Goal: Task Accomplishment & Management: Complete application form

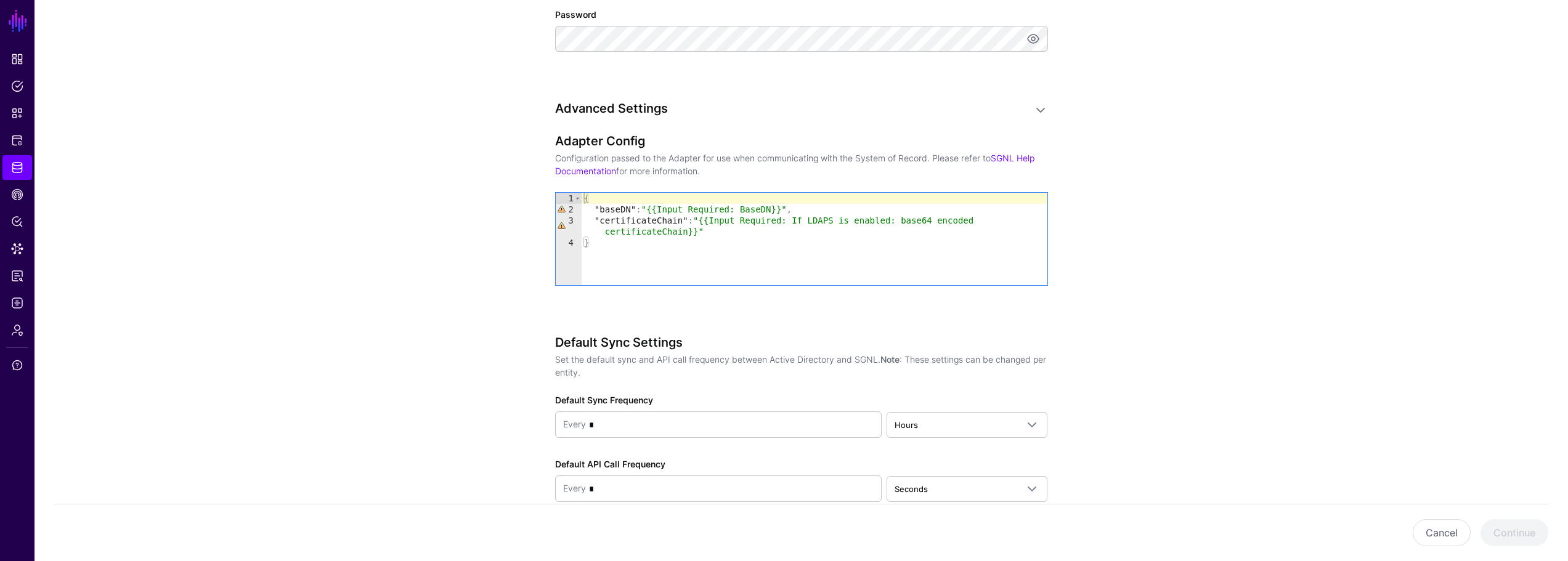
scroll to position [1065, 0]
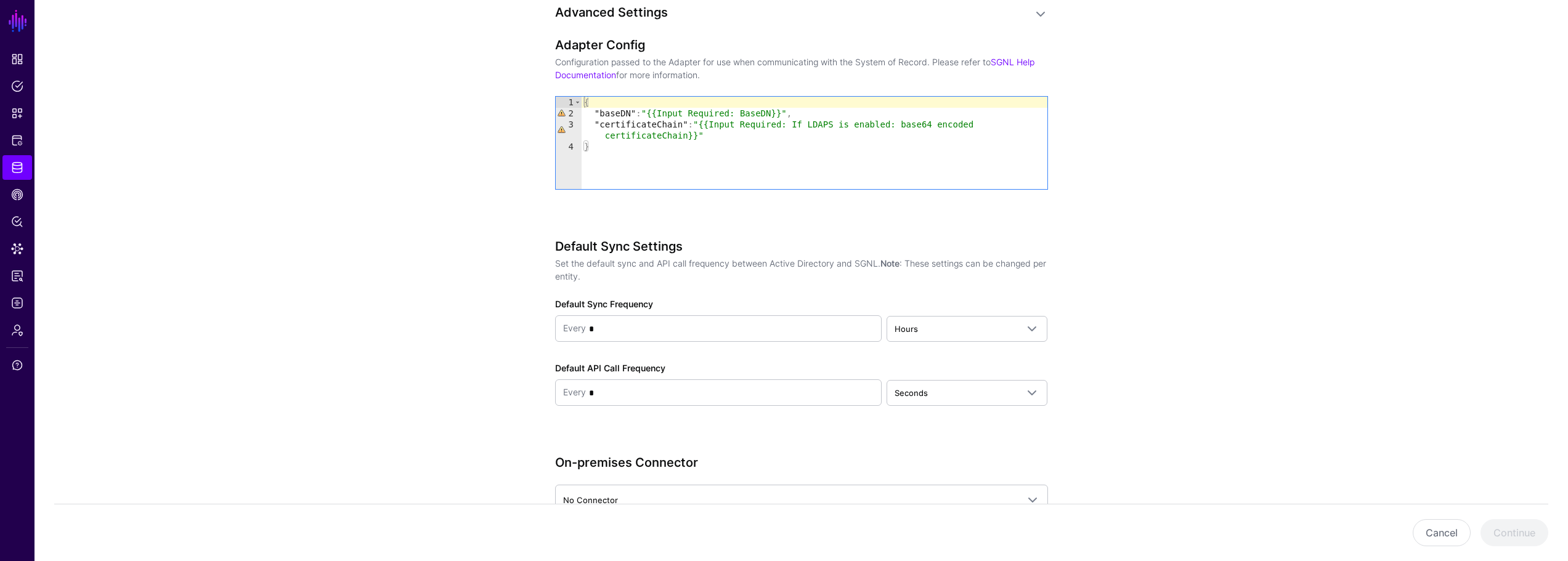
click at [1039, 18] on link at bounding box center [1040, 14] width 15 height 15
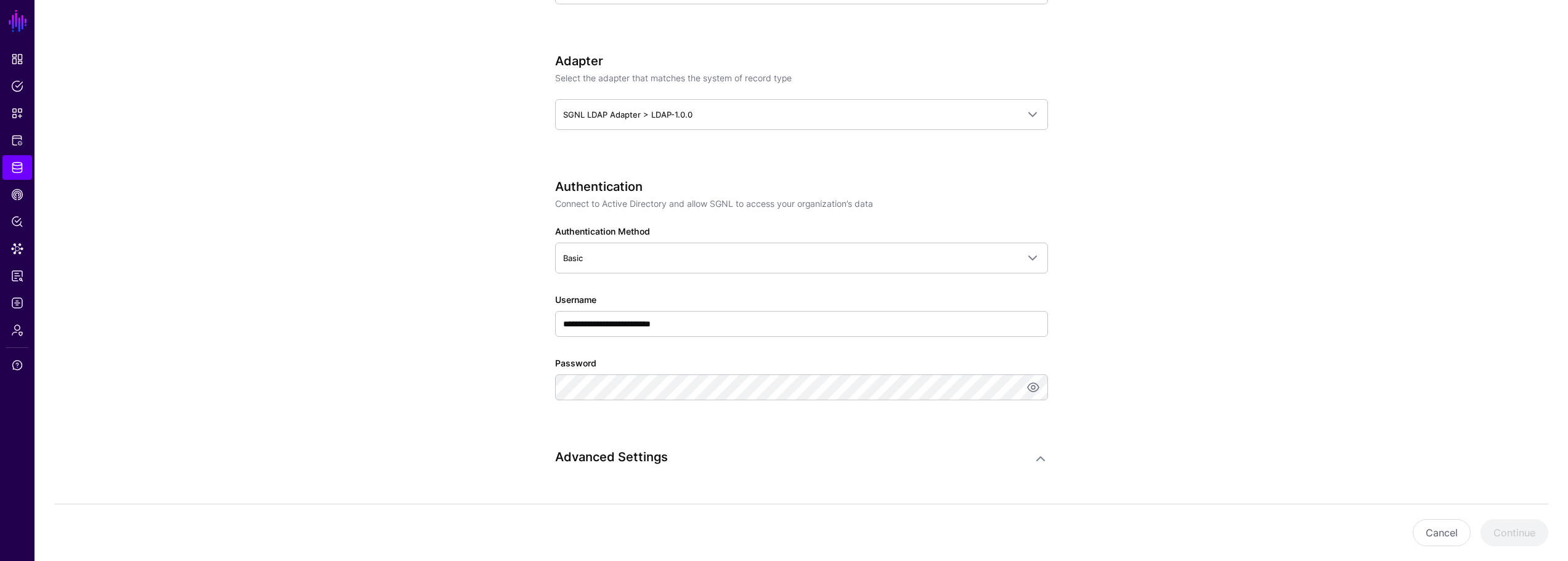
click at [1032, 453] on div "Advanced Settings" at bounding box center [794, 459] width 478 height 18
click at [1035, 456] on link at bounding box center [1040, 459] width 15 height 15
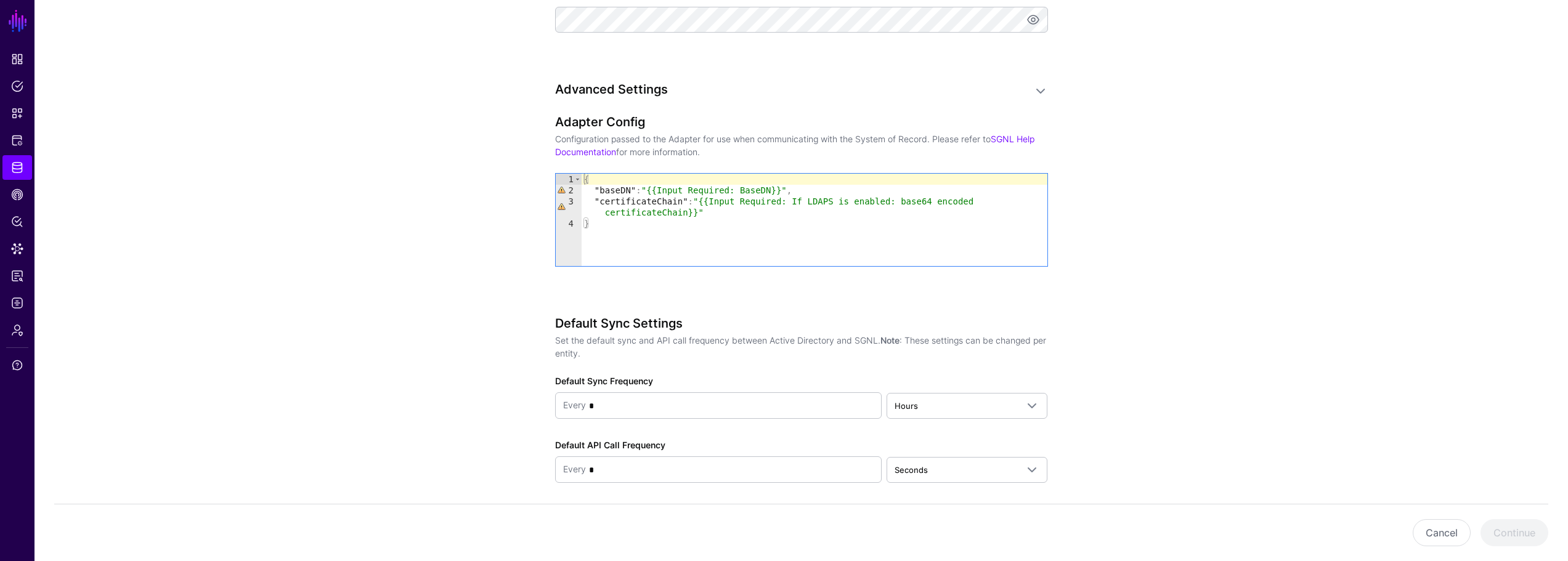
scroll to position [983, 0]
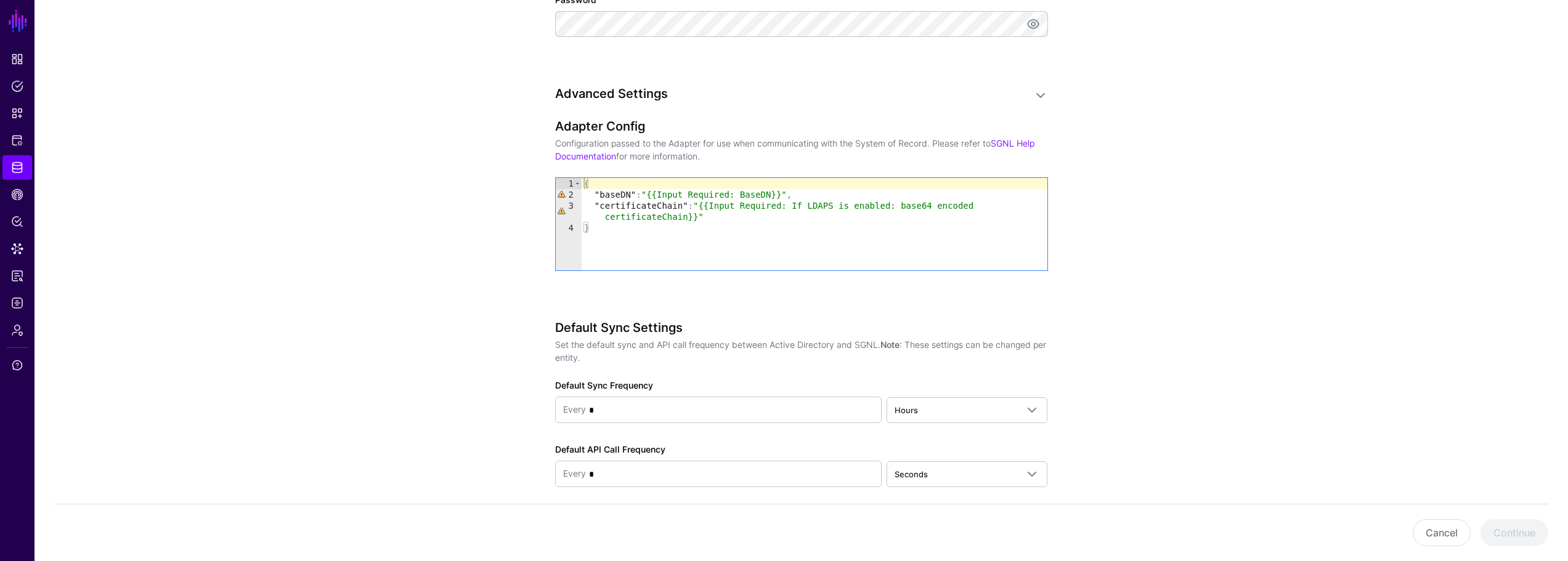
click at [594, 94] on h3 "Advanced Settings" at bounding box center [789, 93] width 468 height 15
click at [1028, 99] on div "Advanced Settings" at bounding box center [794, 95] width 478 height 18
click at [1037, 95] on link at bounding box center [1040, 95] width 15 height 15
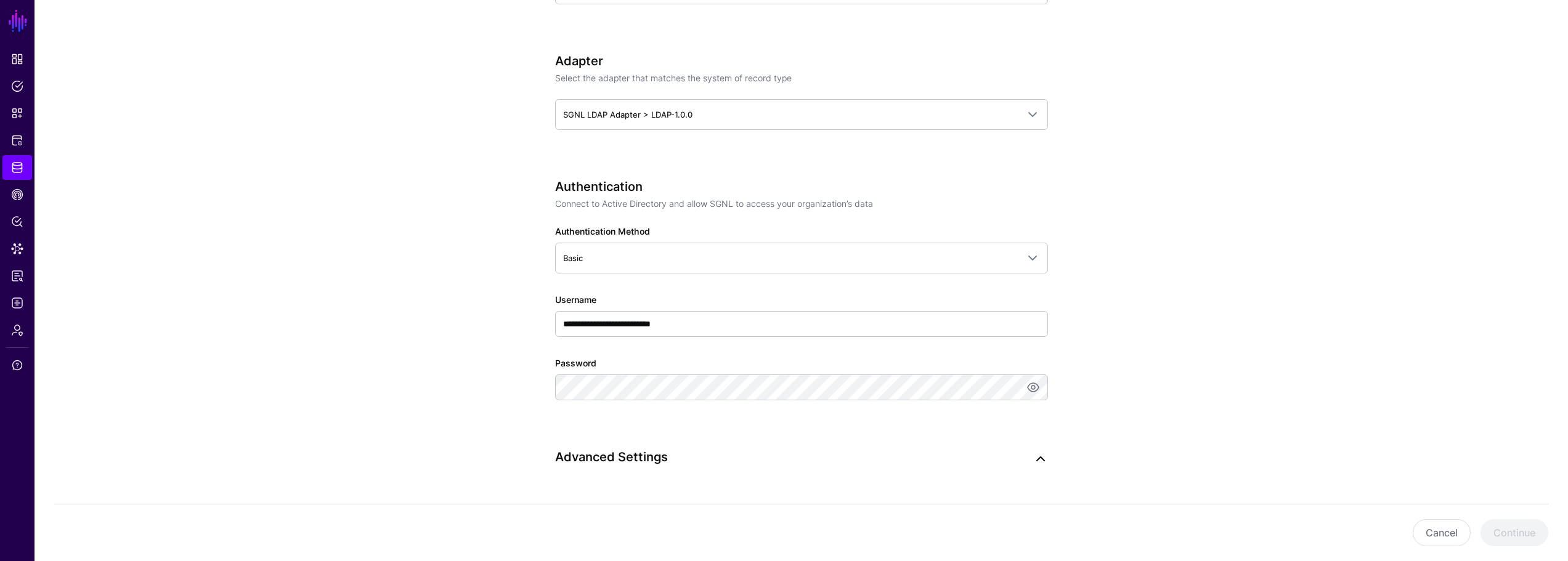
click at [1037, 95] on div "Adapter Select the adapter that matches the system of record type SGNL LDAP Ada…" at bounding box center [802, 109] width 493 height 111
click at [1038, 457] on link at bounding box center [1040, 459] width 15 height 15
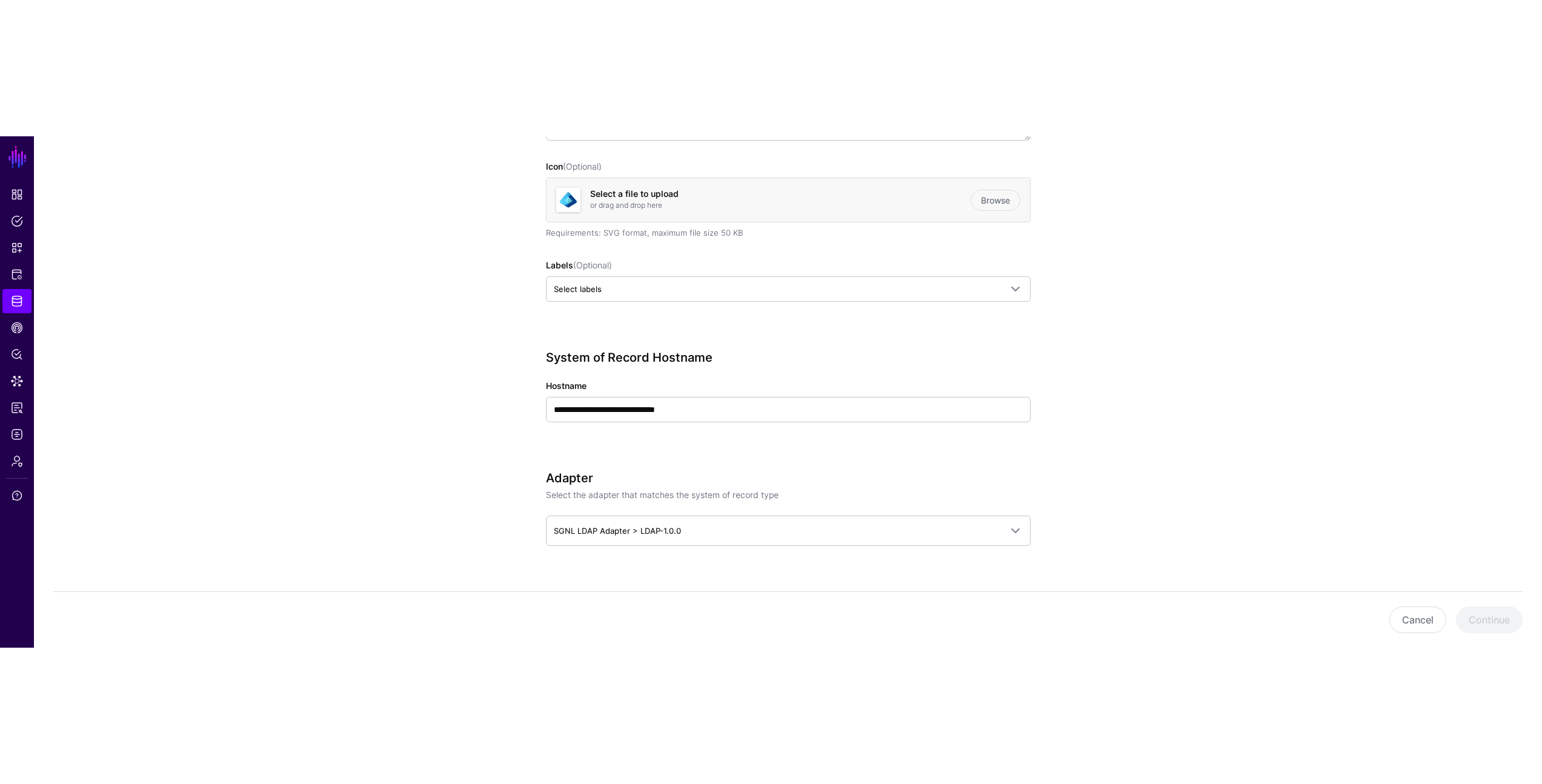
scroll to position [264, 0]
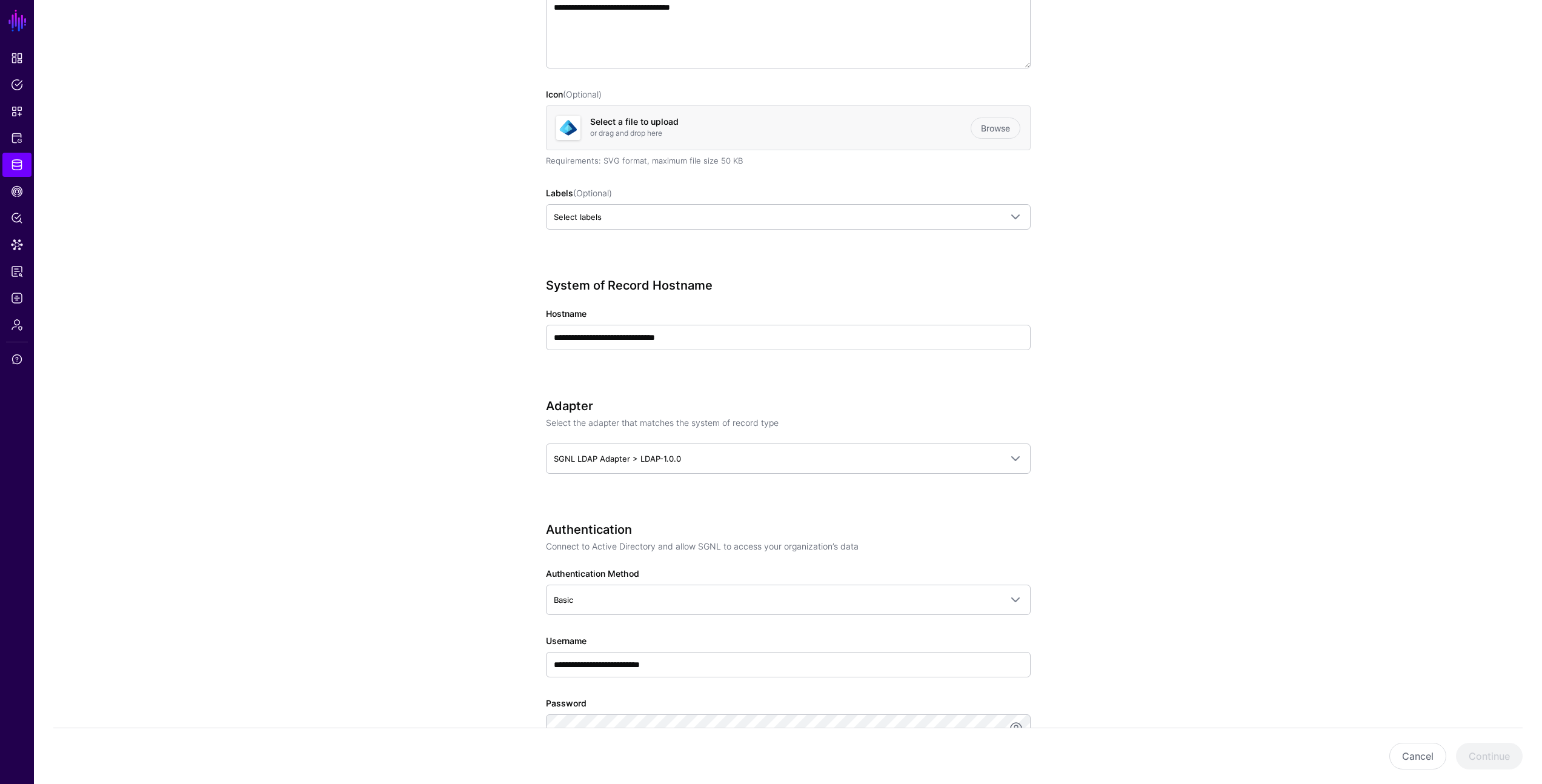
click at [1359, 460] on app-datasources-details-form "**********" at bounding box center [788, 623] width 1508 height 1585
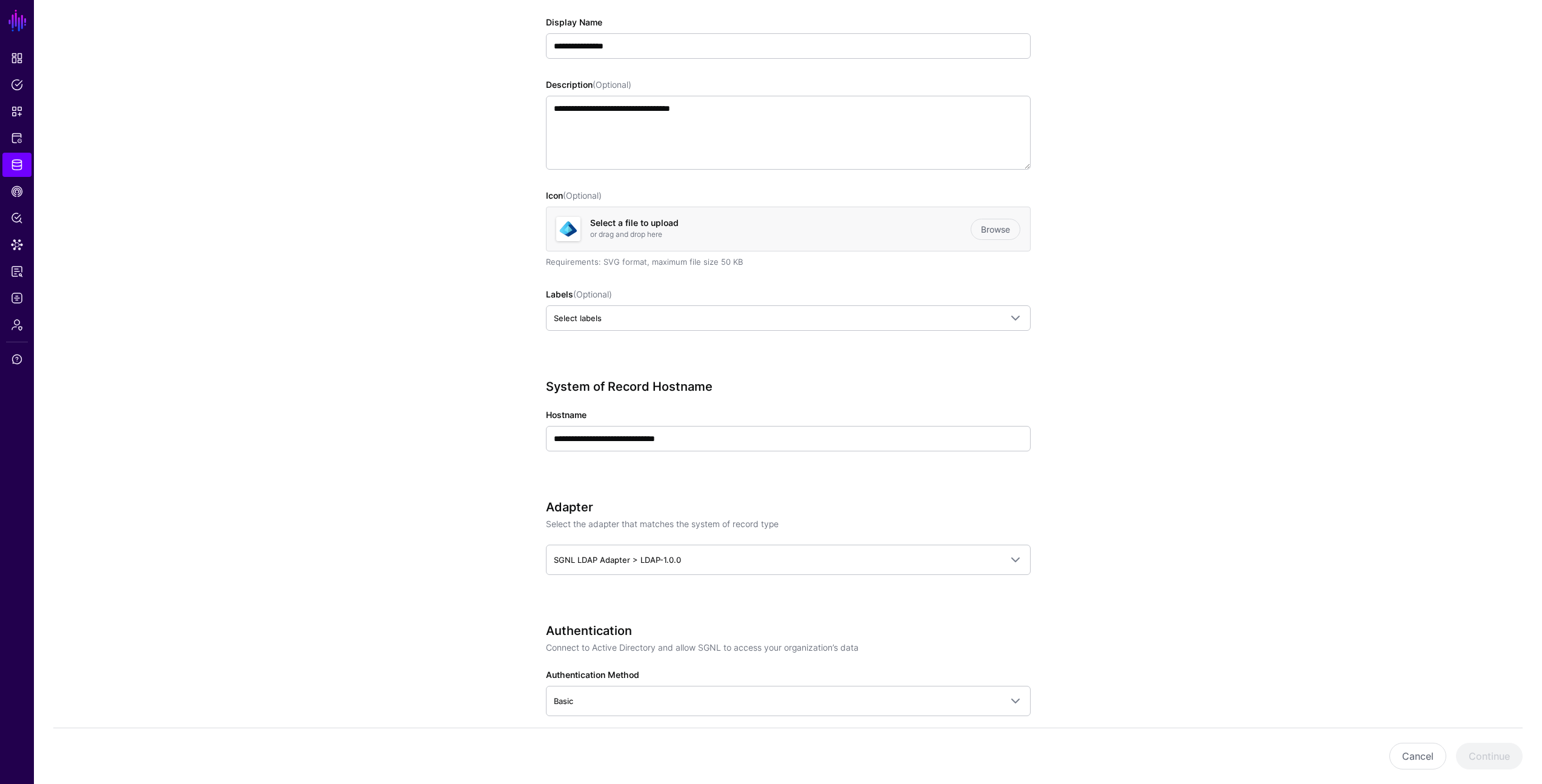
scroll to position [176, 0]
